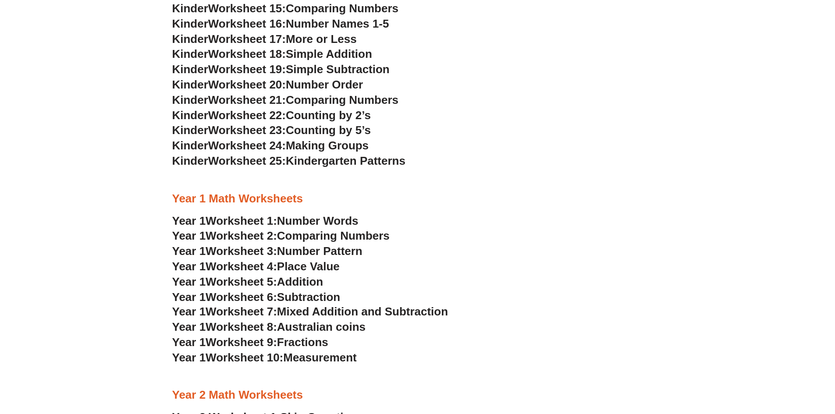
scroll to position [657, 0]
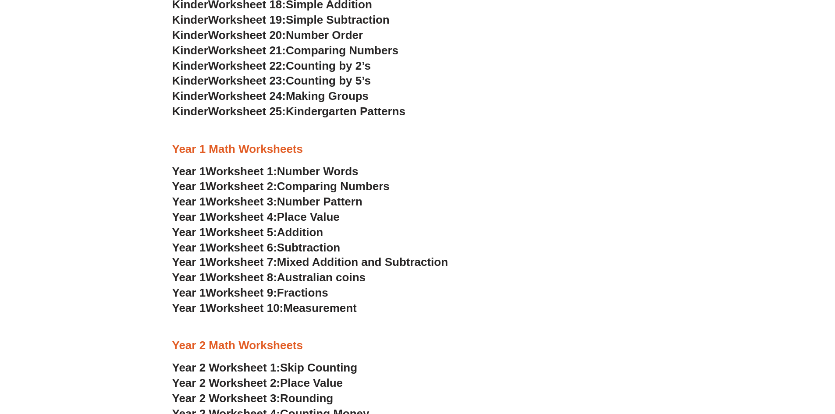
click at [307, 170] on span "Number Words" at bounding box center [318, 171] width 82 height 13
click at [290, 234] on span "Addition" at bounding box center [300, 232] width 46 height 13
click at [291, 248] on span "Subtraction" at bounding box center [308, 247] width 63 height 13
click at [410, 261] on span "Mixed Addition and Subtraction" at bounding box center [362, 261] width 171 height 13
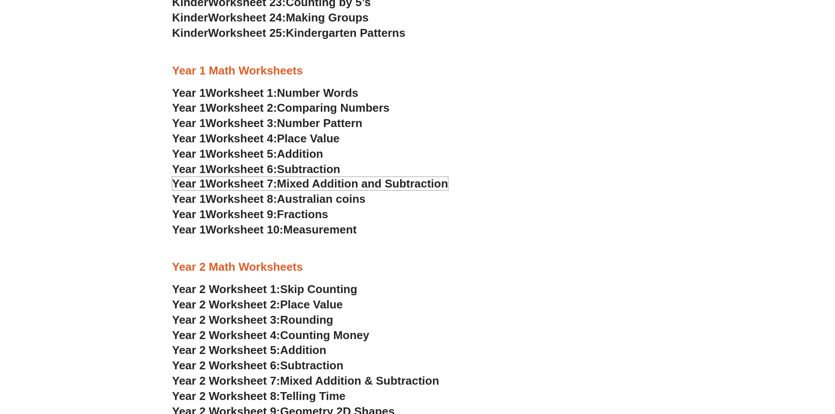
scroll to position [745, 0]
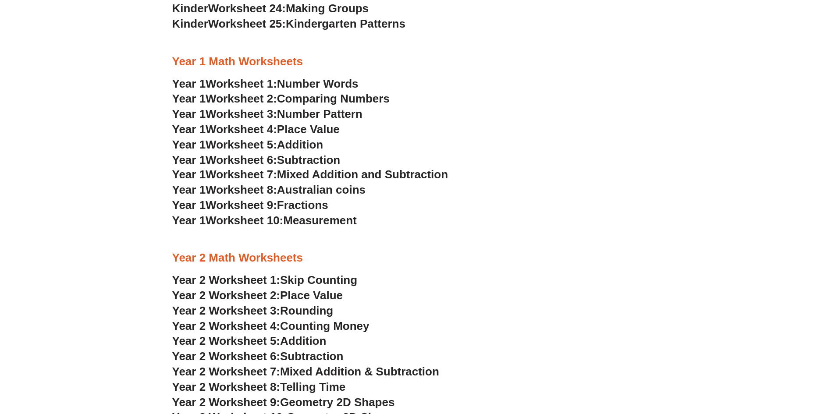
click at [333, 132] on span "Place Value" at bounding box center [308, 129] width 63 height 13
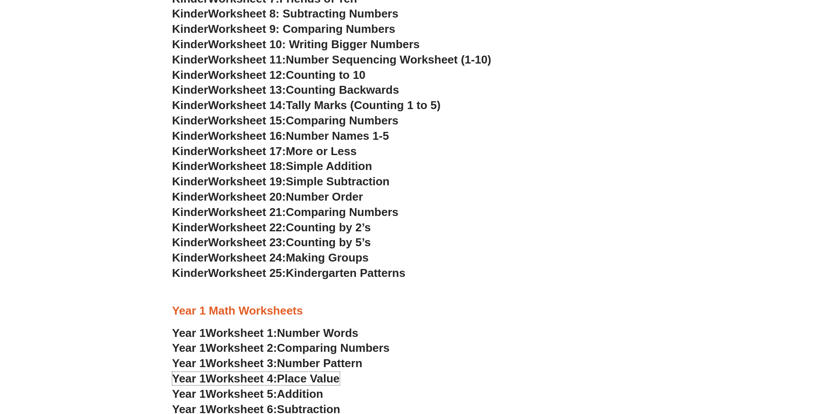
scroll to position [482, 0]
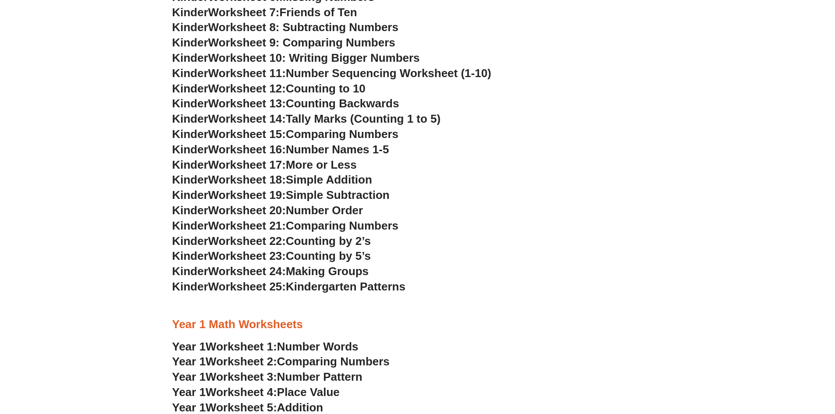
click at [224, 256] on span "Worksheet 23:" at bounding box center [247, 255] width 78 height 13
click at [317, 255] on span "Counting by 5’s" at bounding box center [328, 255] width 85 height 13
click at [522, 248] on h3 "Kinder Worksheet 22: Counting by 2’s" at bounding box center [417, 241] width 491 height 15
click at [359, 256] on span "Counting by 5’s" at bounding box center [328, 255] width 85 height 13
click at [365, 271] on span "Making Groups" at bounding box center [327, 271] width 83 height 13
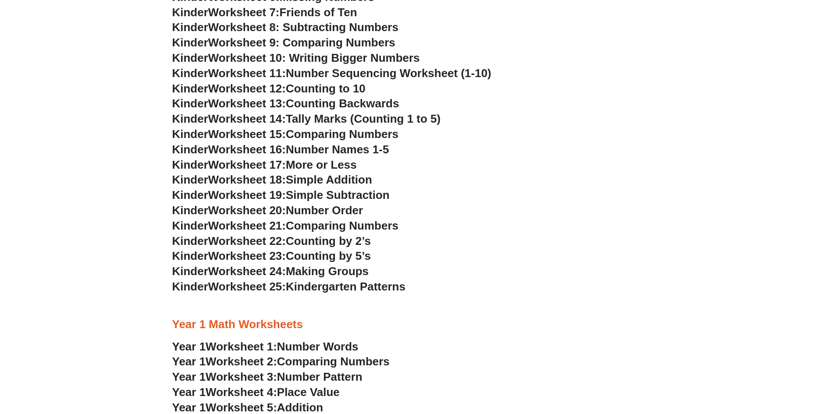
drag, startPoint x: 393, startPoint y: 294, endPoint x: 360, endPoint y: 286, distance: 33.9
click at [388, 293] on h3 "Kinder Worksheet 25: Kindergarten Patterns" at bounding box center [417, 287] width 491 height 15
click at [489, 262] on h3 "Kinder Worksheet 23: Counting by 5’s" at bounding box center [417, 256] width 491 height 15
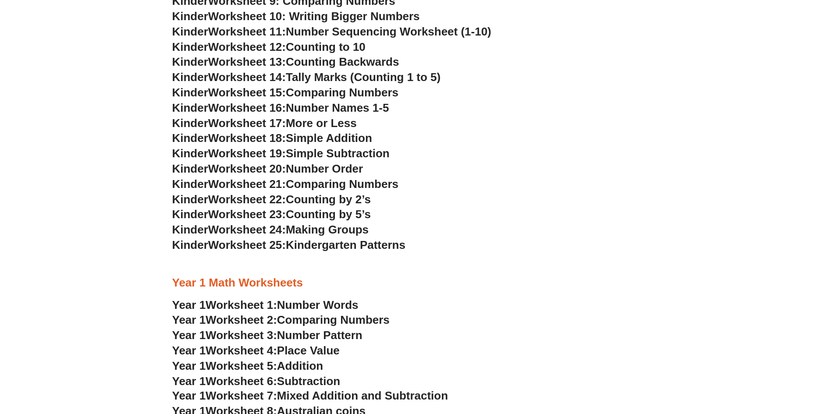
scroll to position [480, 0]
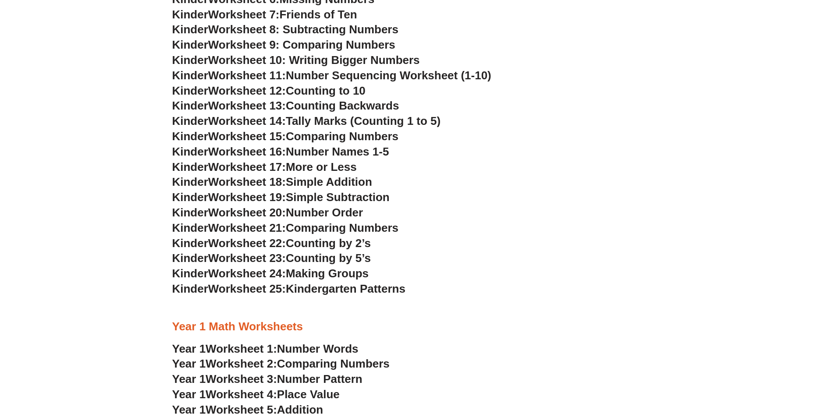
click at [279, 290] on span "Worksheet 25:" at bounding box center [247, 288] width 78 height 13
click at [269, 242] on span "Worksheet 22:" at bounding box center [247, 243] width 78 height 13
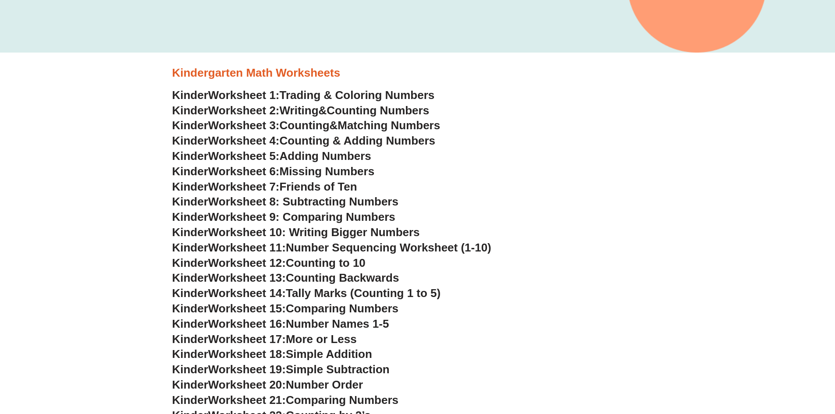
scroll to position [305, 0]
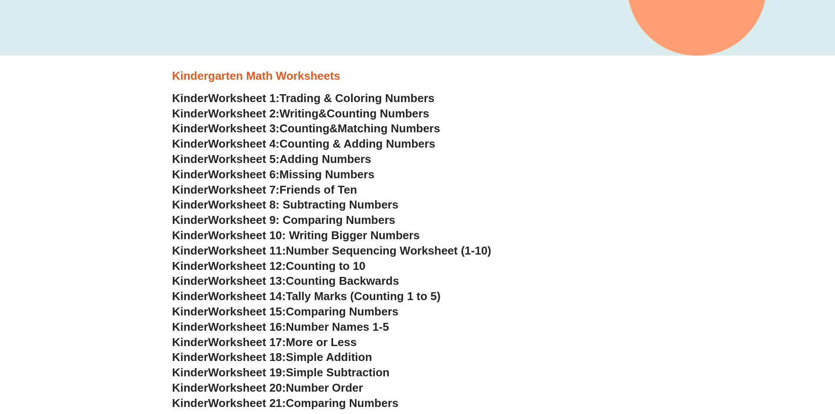
click at [280, 131] on span "Worksheet 3:" at bounding box center [243, 128] width 71 height 13
